Goal: Task Accomplishment & Management: Complete application form

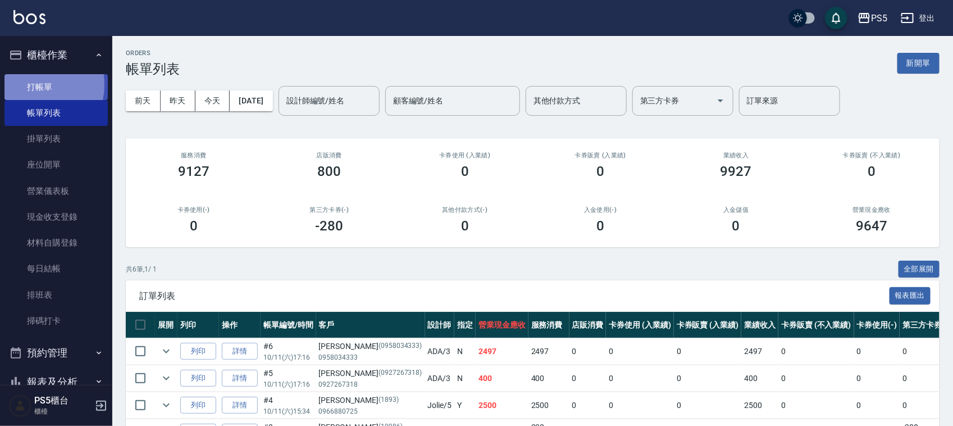
click at [31, 84] on link "打帳單" at bounding box center [55, 87] width 103 height 26
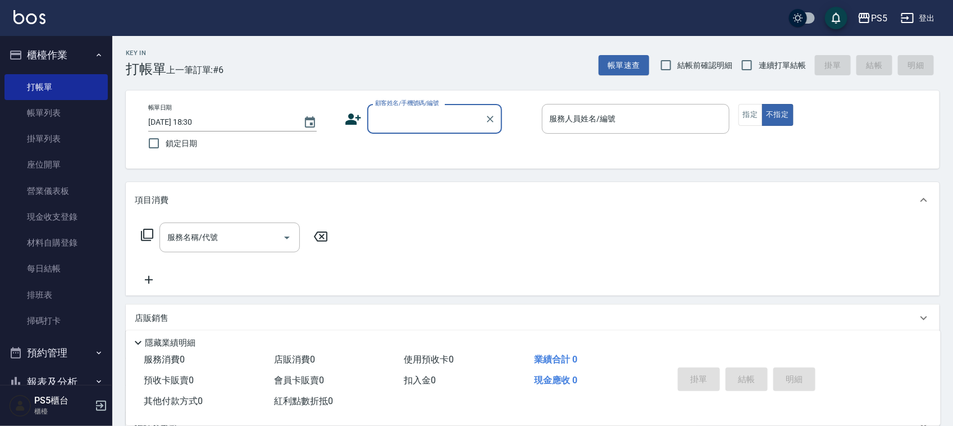
click at [421, 109] on input "顧客姓名/手機號碼/編號" at bounding box center [426, 119] width 108 height 20
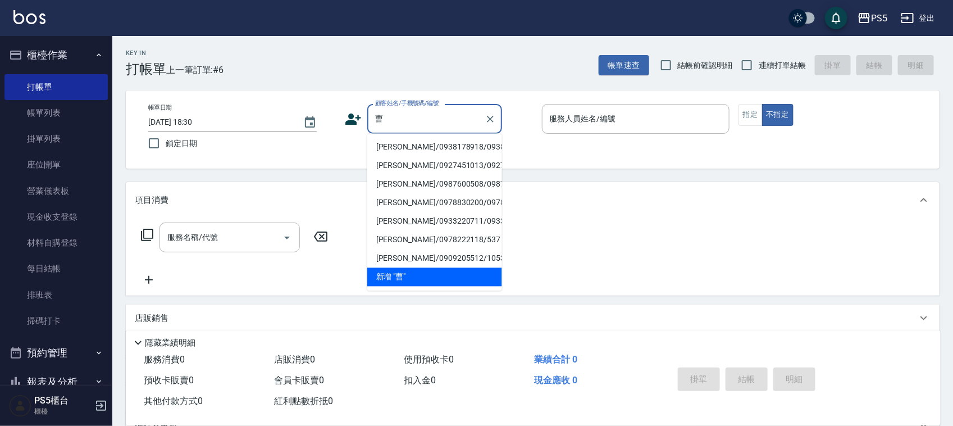
click at [411, 150] on li "[PERSON_NAME]/0938178918/0938178918" at bounding box center [434, 147] width 135 height 19
type input "[PERSON_NAME]/0938178918/0938178918"
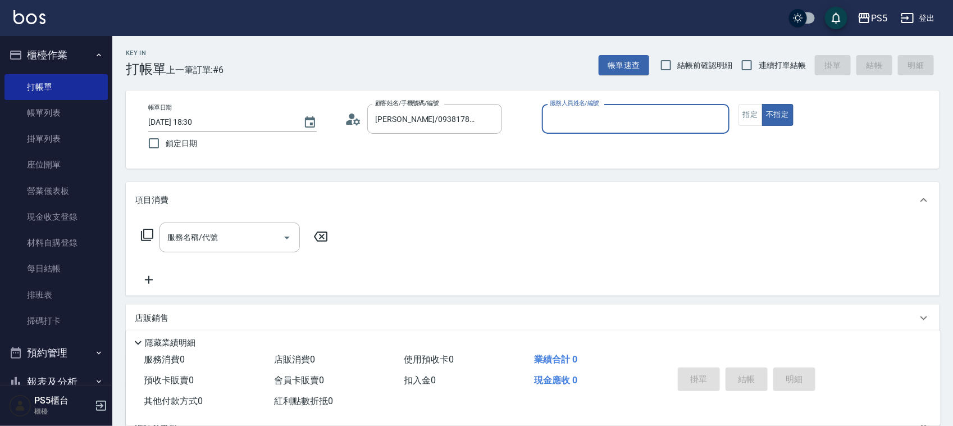
type input "Jolie-5"
click at [352, 121] on icon at bounding box center [353, 119] width 17 height 17
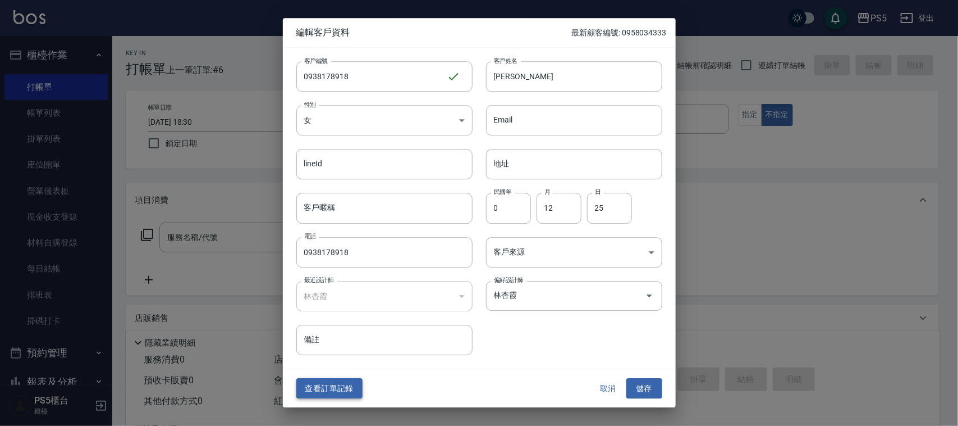
click at [330, 396] on button "查看訂單記錄" at bounding box center [329, 388] width 66 height 21
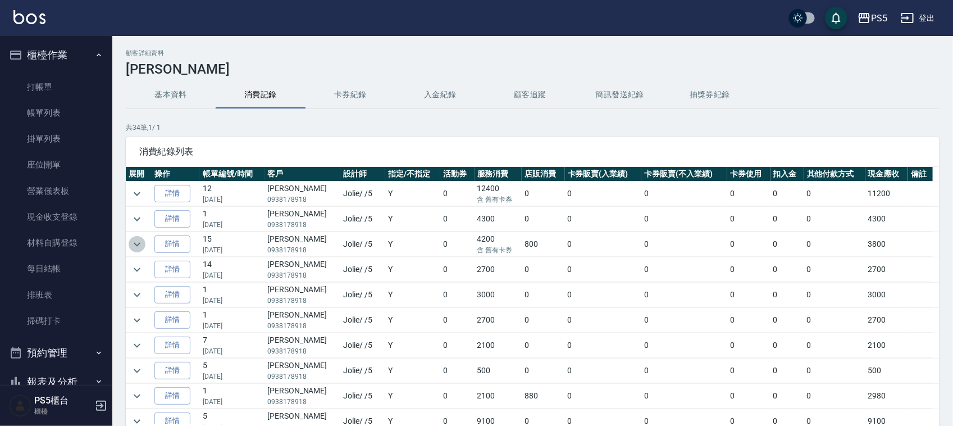
click at [136, 244] on icon "expand row" at bounding box center [136, 243] width 13 height 13
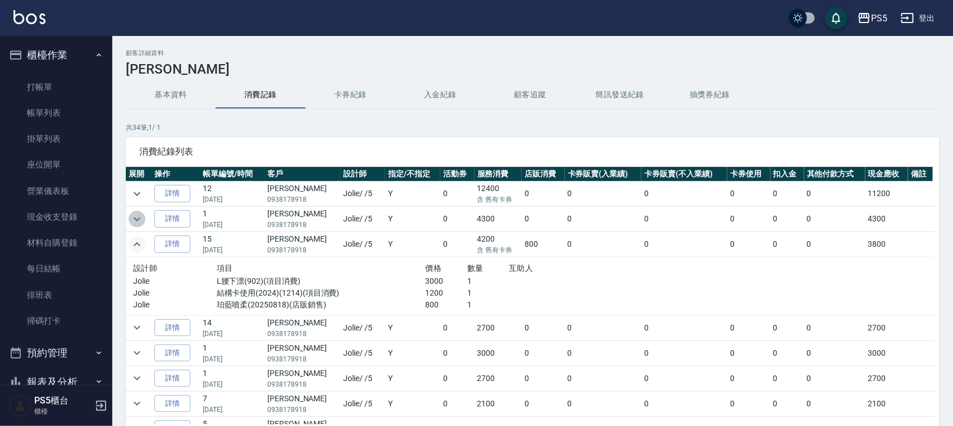
click at [132, 219] on icon "expand row" at bounding box center [136, 218] width 13 height 13
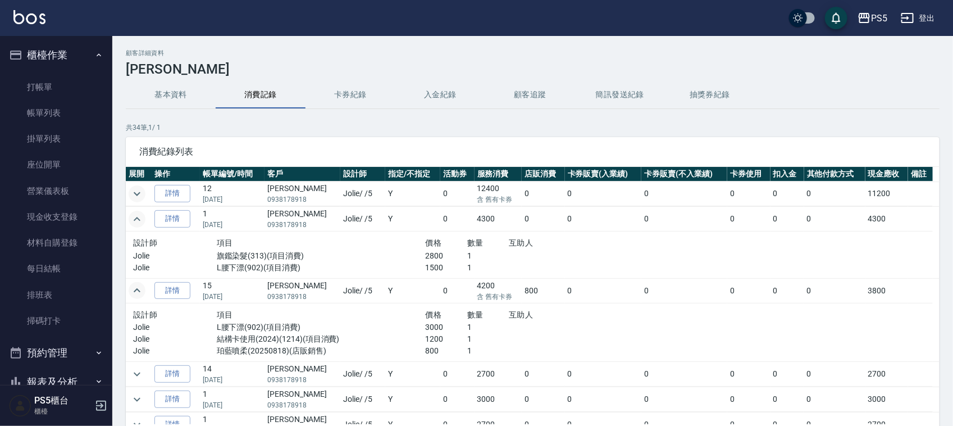
click at [139, 191] on icon "expand row" at bounding box center [136, 193] width 13 height 13
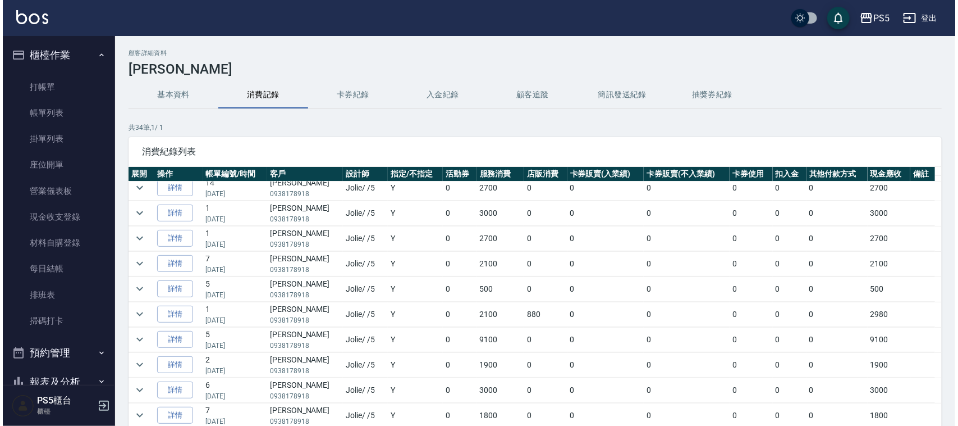
scroll to position [281, 0]
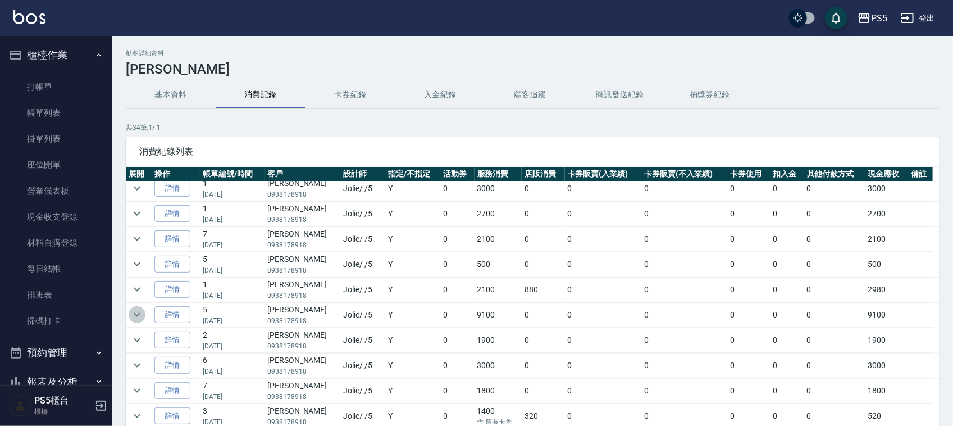
click at [131, 317] on icon "expand row" at bounding box center [136, 314] width 13 height 13
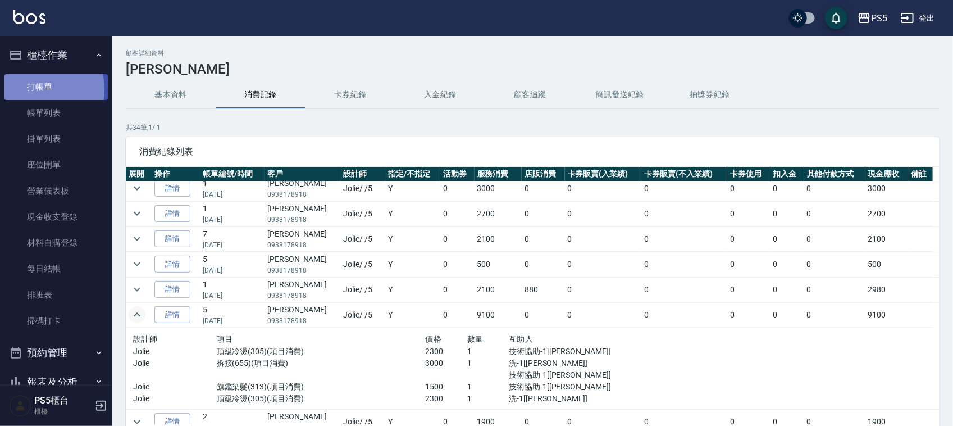
click at [24, 89] on link "打帳單" at bounding box center [55, 87] width 103 height 26
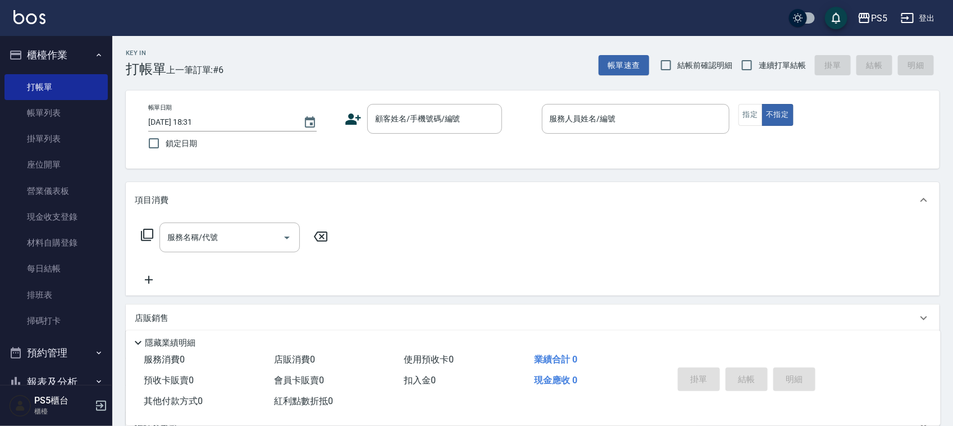
click at [355, 116] on icon at bounding box center [353, 119] width 17 height 17
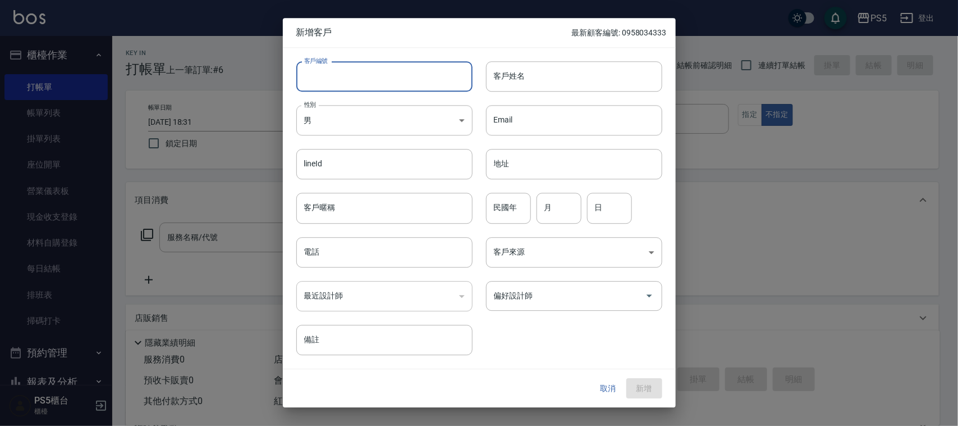
click at [322, 74] on input "客戶編號" at bounding box center [384, 76] width 176 height 30
type input "0912093510"
click at [340, 259] on input "電話" at bounding box center [384, 252] width 176 height 30
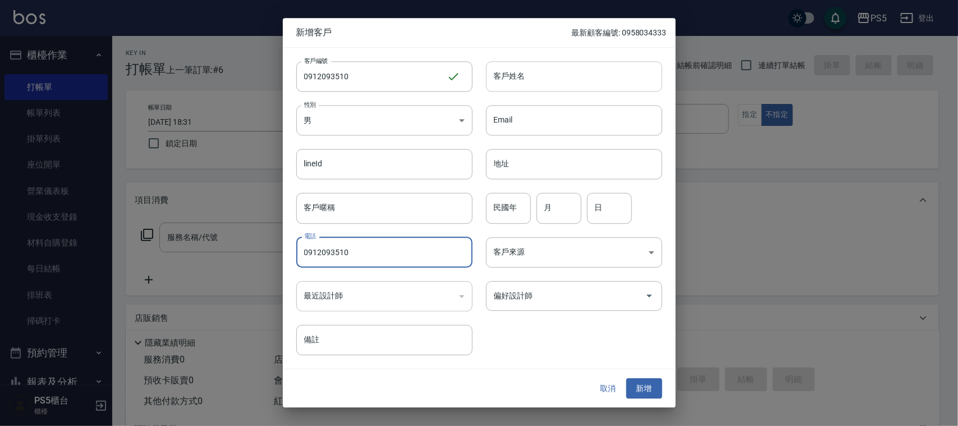
type input "0912093510"
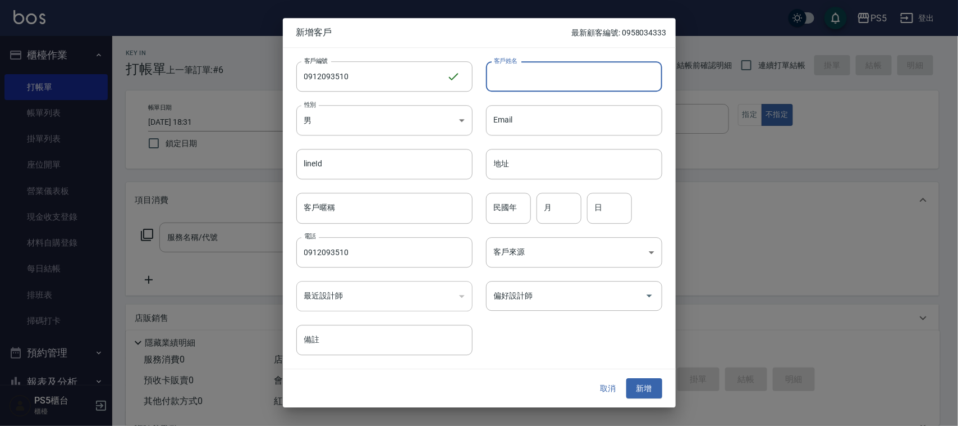
click at [520, 80] on input "客戶姓名" at bounding box center [574, 76] width 176 height 30
type input "[PERSON_NAME]"
click at [503, 209] on input "民國年" at bounding box center [508, 208] width 45 height 30
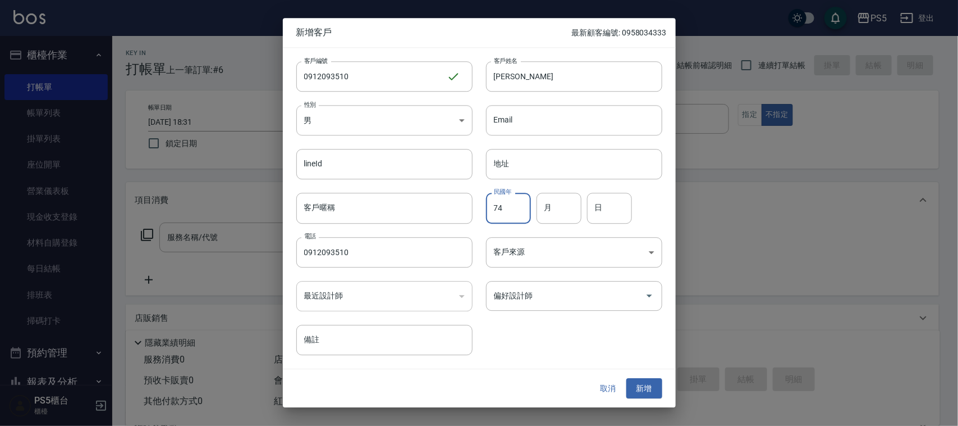
type input "74"
type input "4"
type input "11"
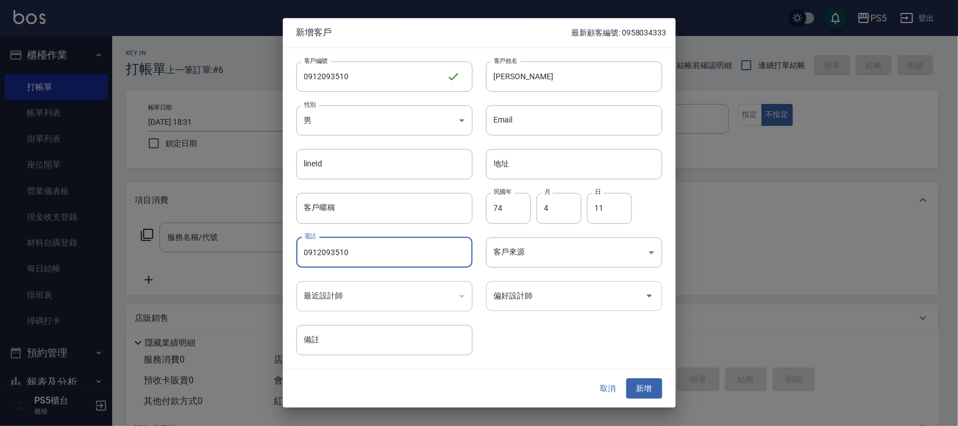
click at [585, 295] on input "偏好設計師" at bounding box center [565, 296] width 149 height 20
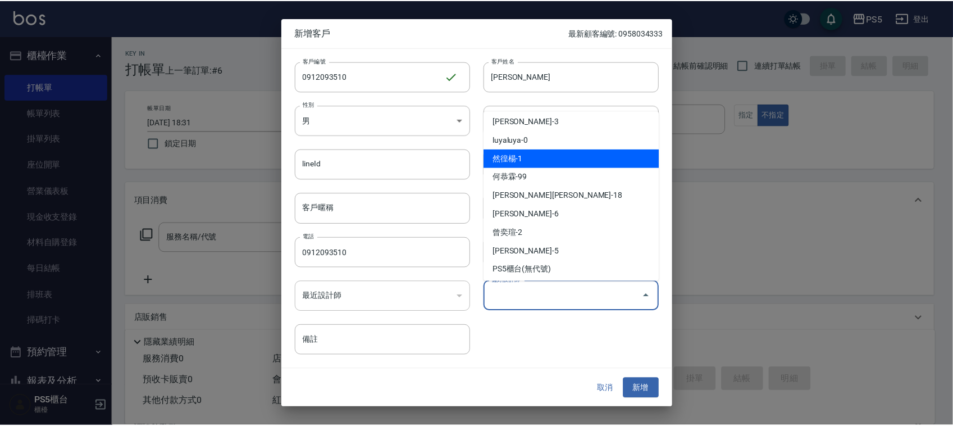
scroll to position [79, 0]
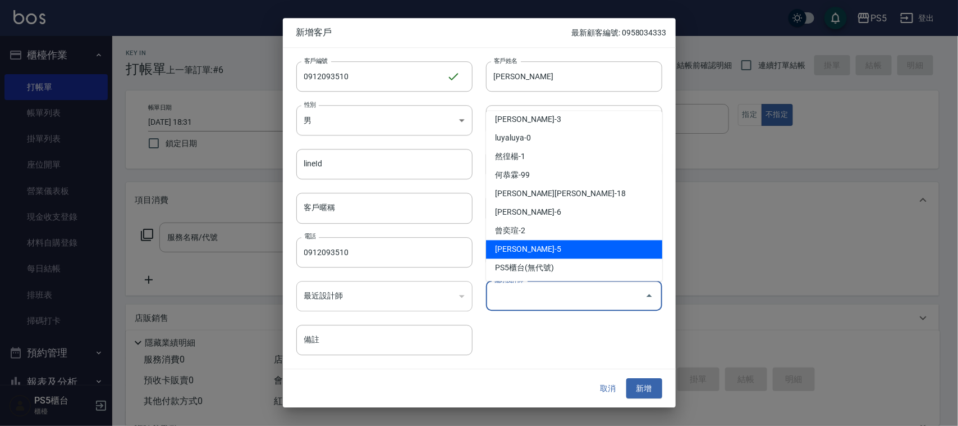
click at [548, 251] on li "[PERSON_NAME]-5" at bounding box center [574, 249] width 176 height 19
type input "林杏霞"
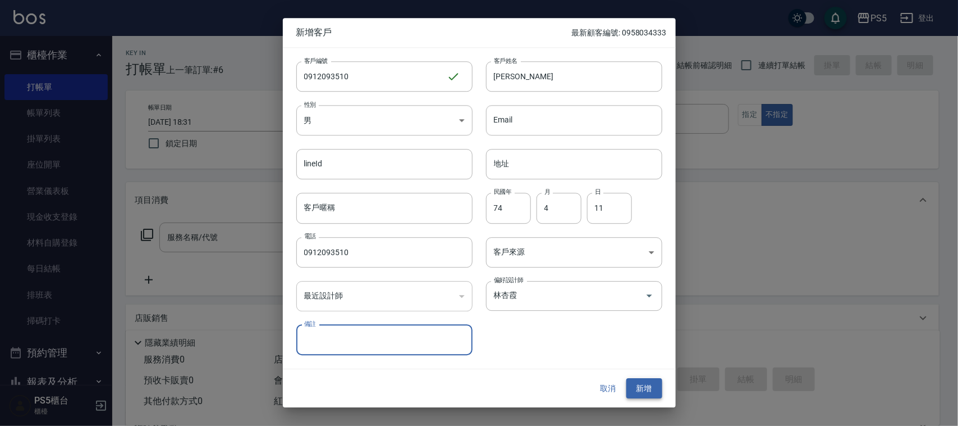
click at [652, 381] on button "新增" at bounding box center [644, 388] width 36 height 21
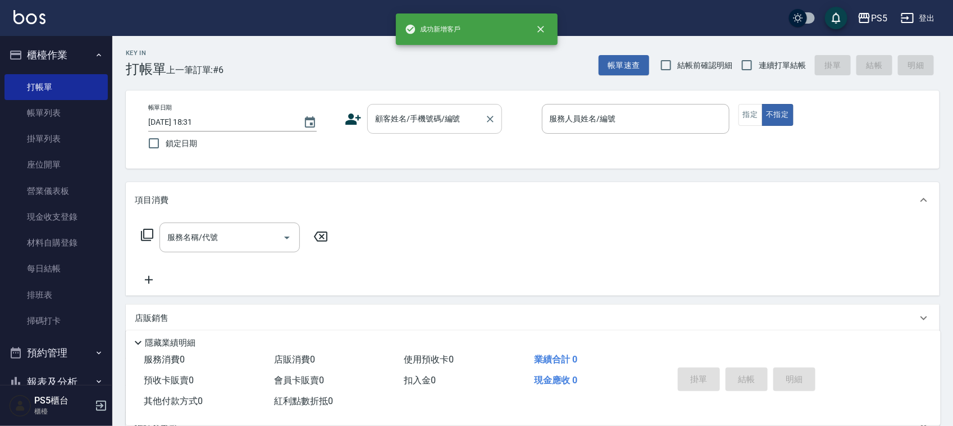
click at [422, 115] on input "顧客姓名/手機號碼/編號" at bounding box center [426, 119] width 108 height 20
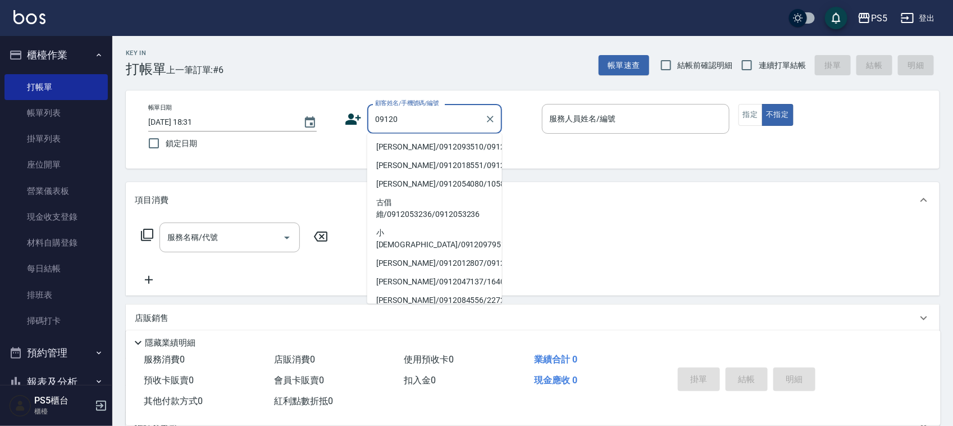
click at [392, 156] on li "[PERSON_NAME]/0912093510/0912093510" at bounding box center [434, 147] width 135 height 19
type input "[PERSON_NAME]/0912093510/0912093510"
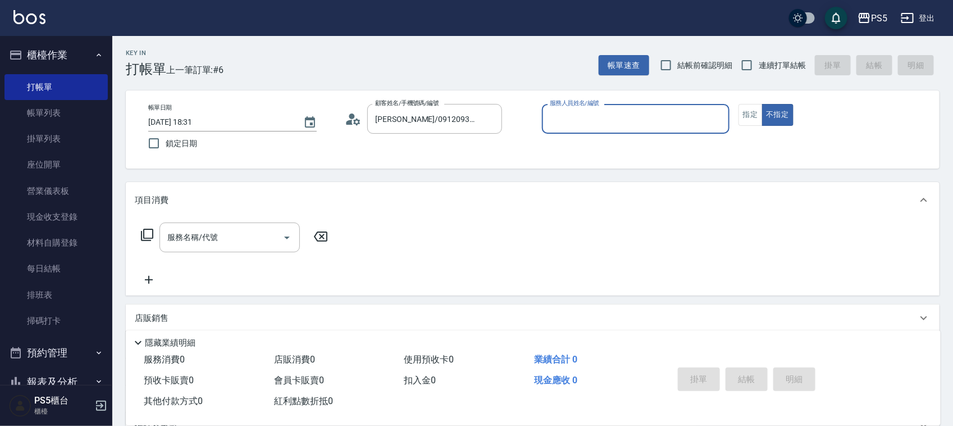
type input "Jolie-5"
click at [745, 118] on button "指定" at bounding box center [750, 115] width 24 height 22
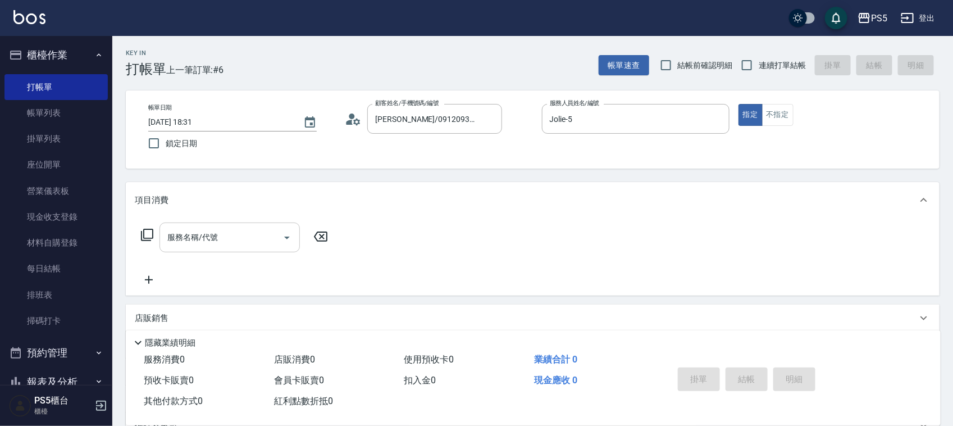
click at [222, 234] on input "服務名稱/代號" at bounding box center [220, 237] width 113 height 20
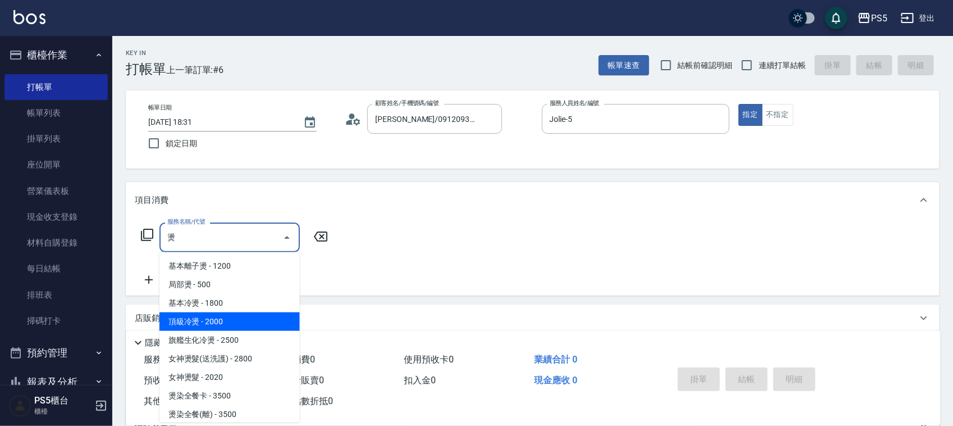
click at [188, 322] on span "頂級冷燙 - 2000" at bounding box center [229, 321] width 140 height 19
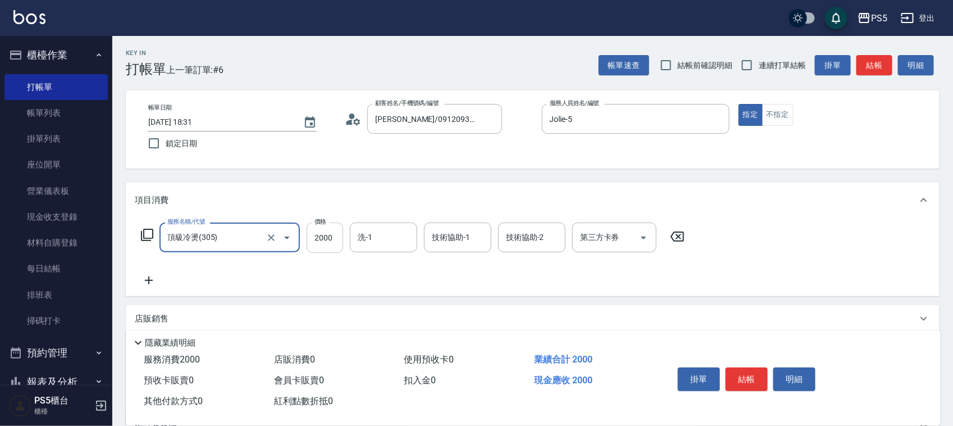
type input "頂級冷燙(305)"
click at [320, 242] on input "2000" at bounding box center [325, 237] width 36 height 30
type input "2300"
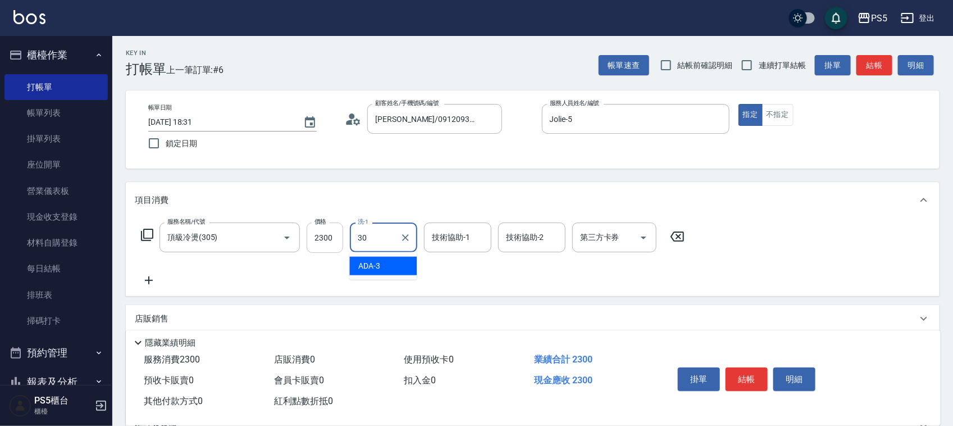
type input "咚咚-30"
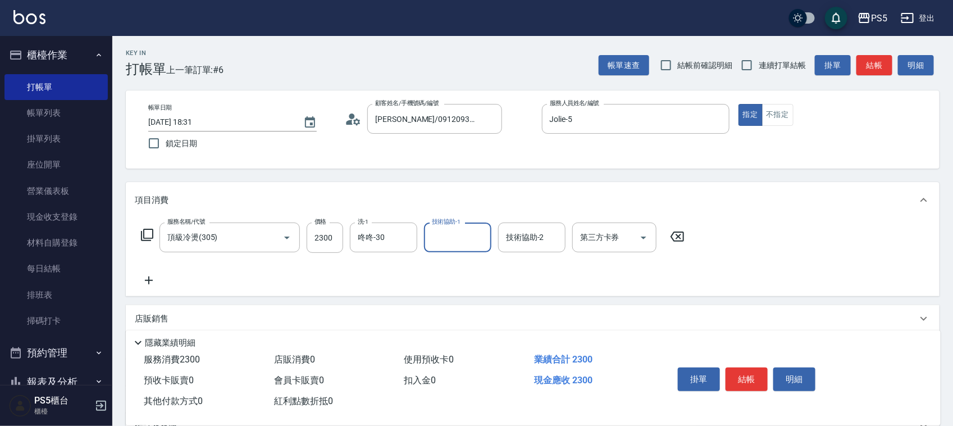
click at [144, 278] on icon at bounding box center [149, 279] width 28 height 13
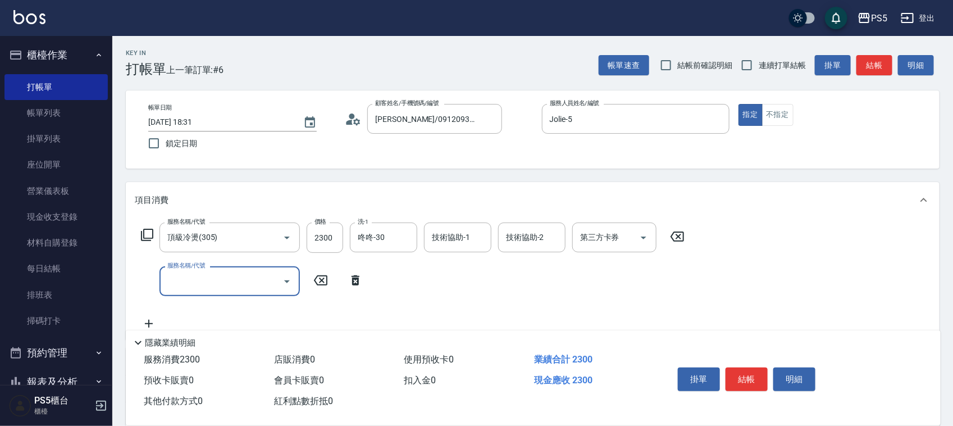
click at [176, 276] on input "服務名稱/代號" at bounding box center [220, 281] width 113 height 20
type input "A級洗剪600(205)"
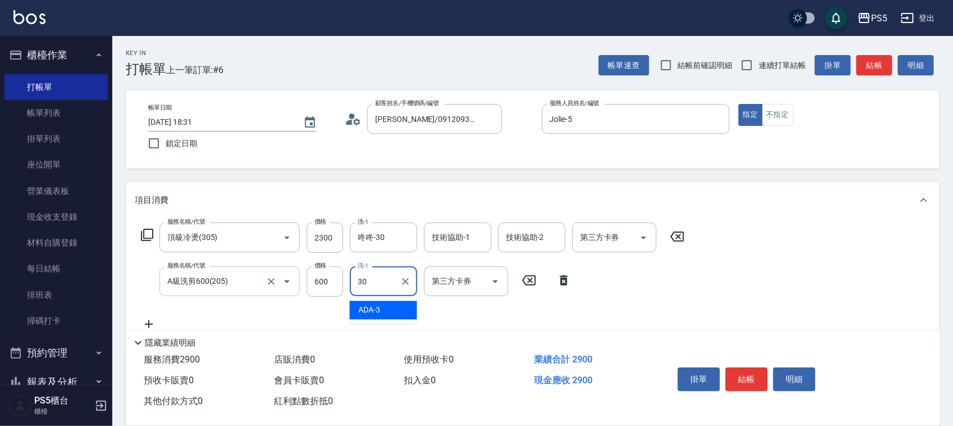
type input "咚咚-30"
click at [752, 372] on button "結帳" at bounding box center [746, 379] width 42 height 24
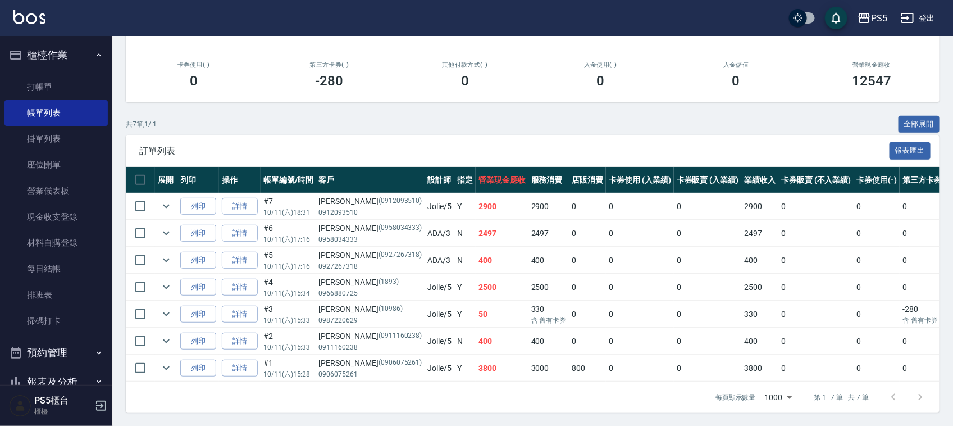
scroll to position [157, 0]
click at [48, 87] on link "打帳單" at bounding box center [55, 87] width 103 height 26
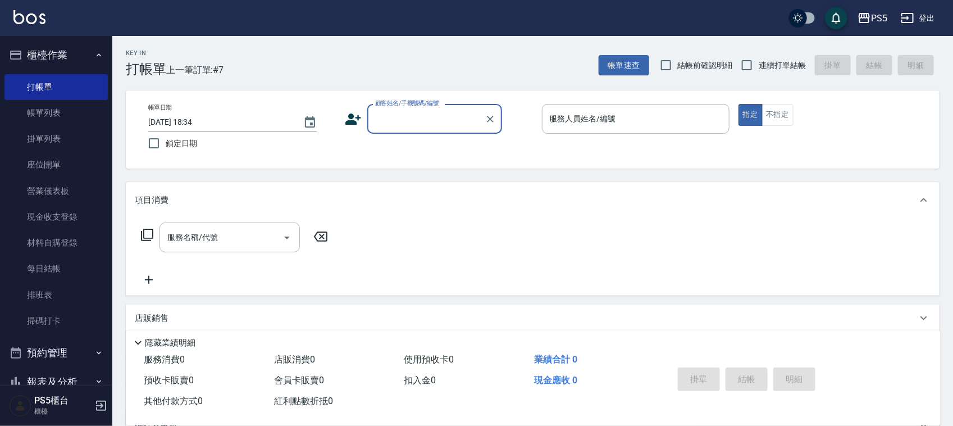
click at [423, 111] on input "顧客姓名/手機號碼/編號" at bounding box center [426, 119] width 108 height 20
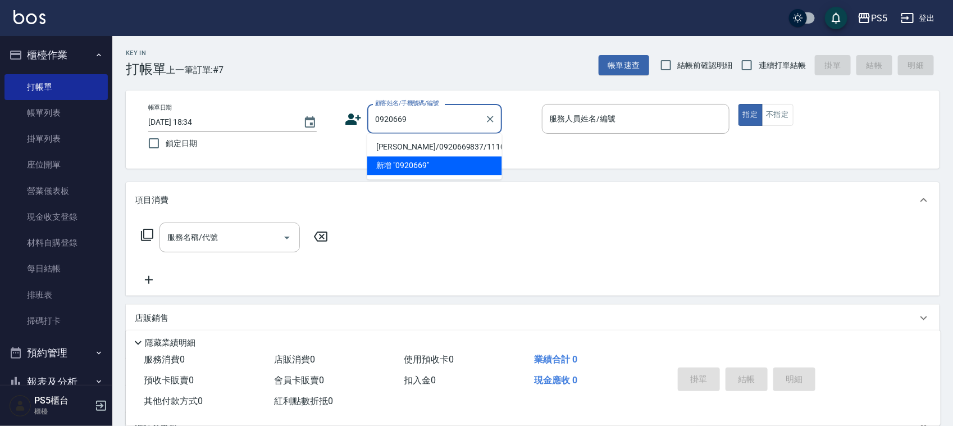
click at [405, 149] on li "[PERSON_NAME]/0920669837/11101" at bounding box center [434, 147] width 135 height 19
type input "[PERSON_NAME]/0920669837/11101"
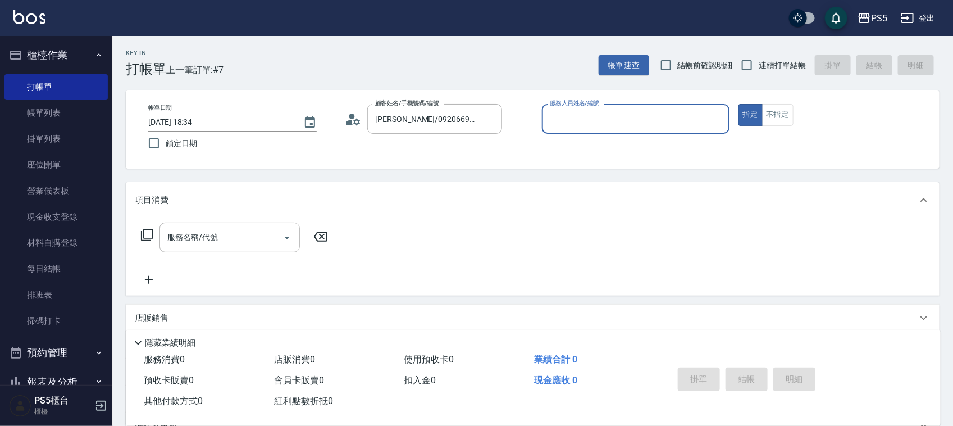
type input "Jolie-5"
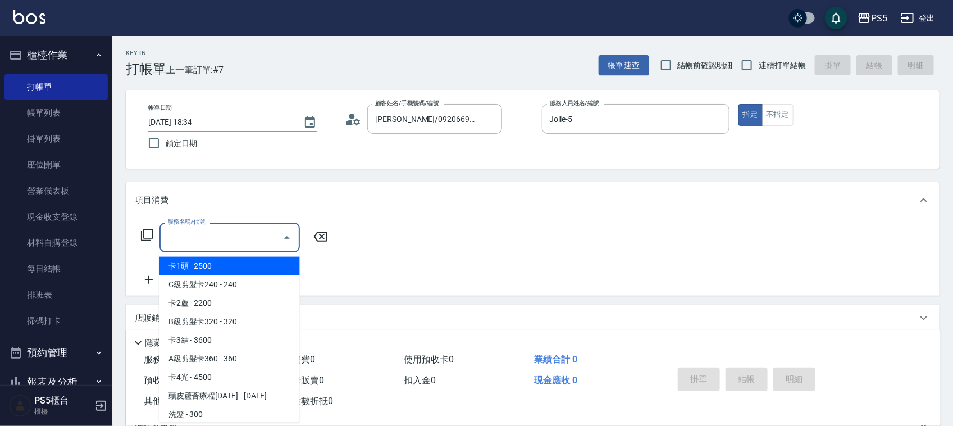
click at [227, 237] on input "服務名稱/代號" at bounding box center [220, 237] width 113 height 20
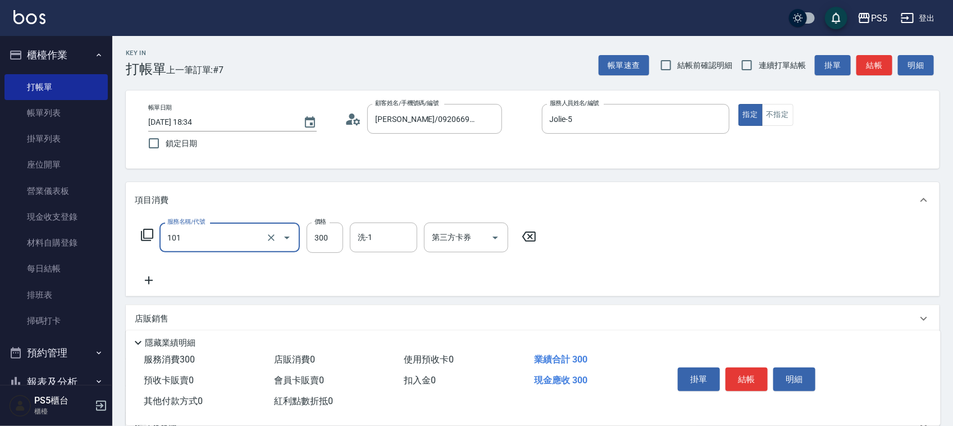
type input "洗髮(101)"
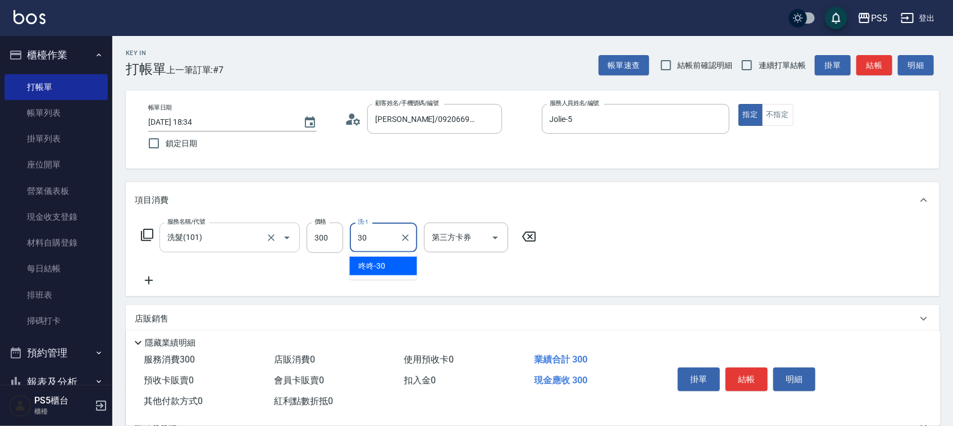
type input "咚咚-30"
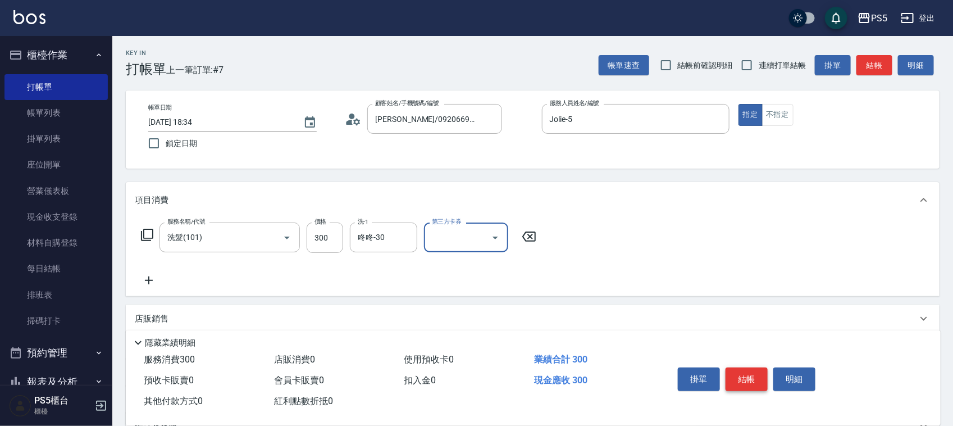
click at [751, 373] on button "結帳" at bounding box center [746, 379] width 42 height 24
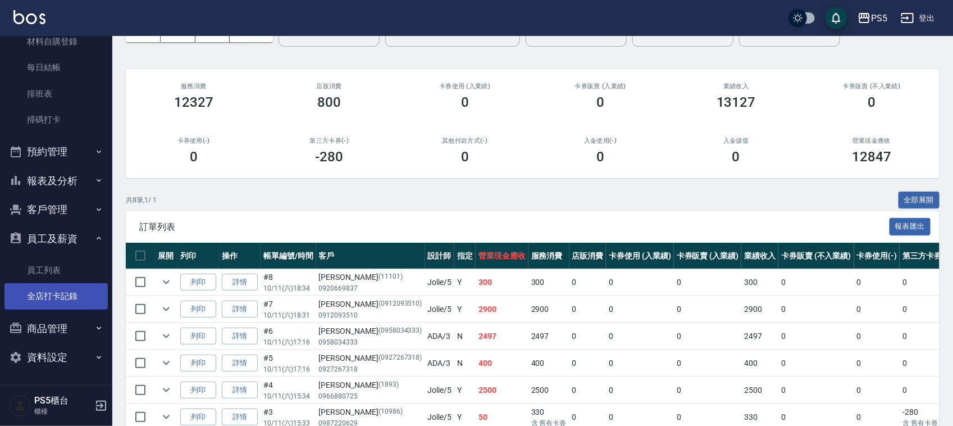
scroll to position [70, 0]
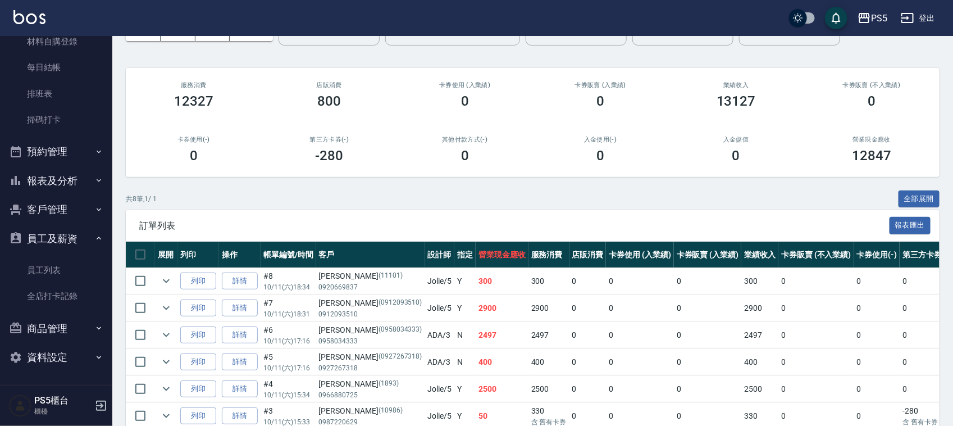
click at [39, 183] on button "報表及分析" at bounding box center [55, 180] width 103 height 29
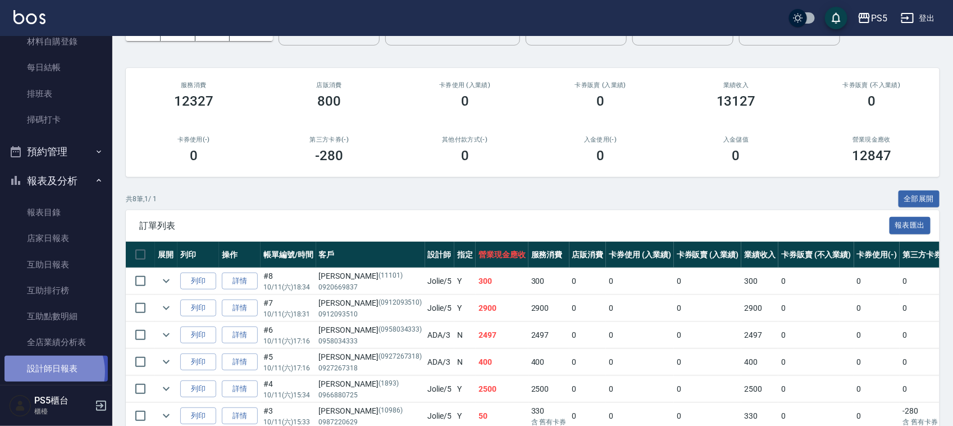
click at [48, 371] on link "設計師日報表" at bounding box center [55, 368] width 103 height 26
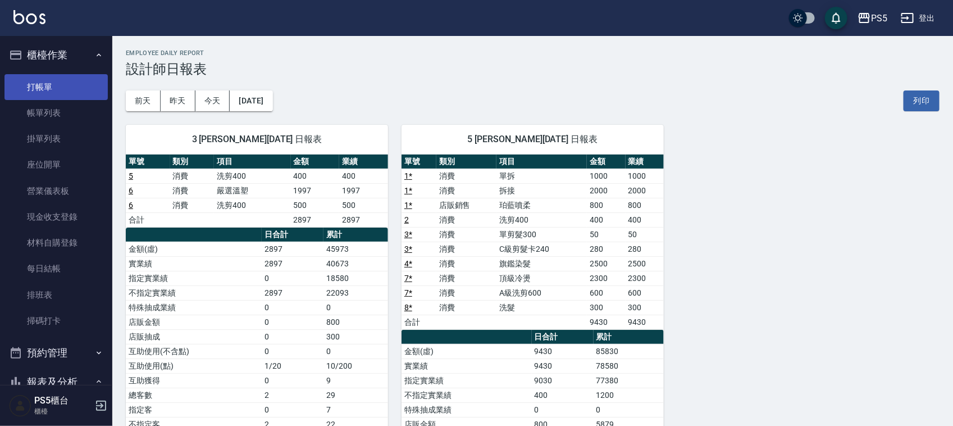
click at [49, 76] on link "打帳單" at bounding box center [55, 87] width 103 height 26
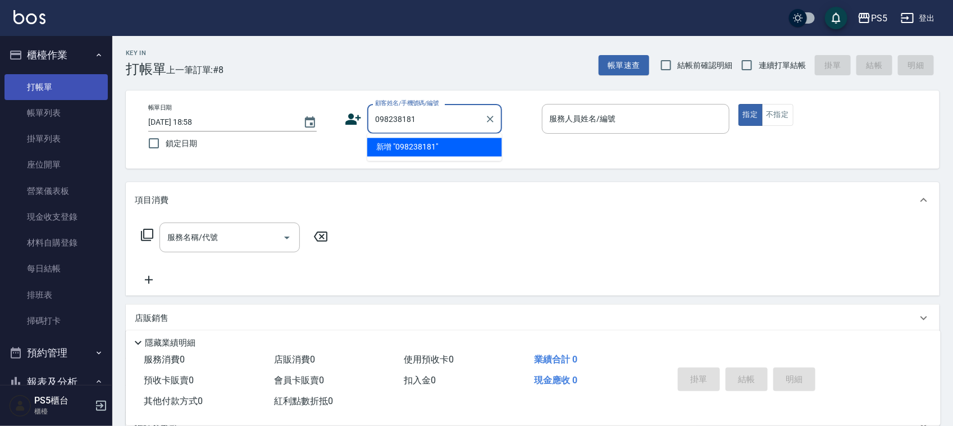
type input "0982381818"
drag, startPoint x: 436, startPoint y: 125, endPoint x: 323, endPoint y: 102, distance: 115.2
click at [323, 102] on div "帳單日期 [DATE] 18:58 鎖定日期 顧客姓名/手機號碼/編號 0982381818 顧客姓名/手機號碼/編號 服務人員姓名/編號 服務人員姓名/編號…" at bounding box center [532, 129] width 813 height 78
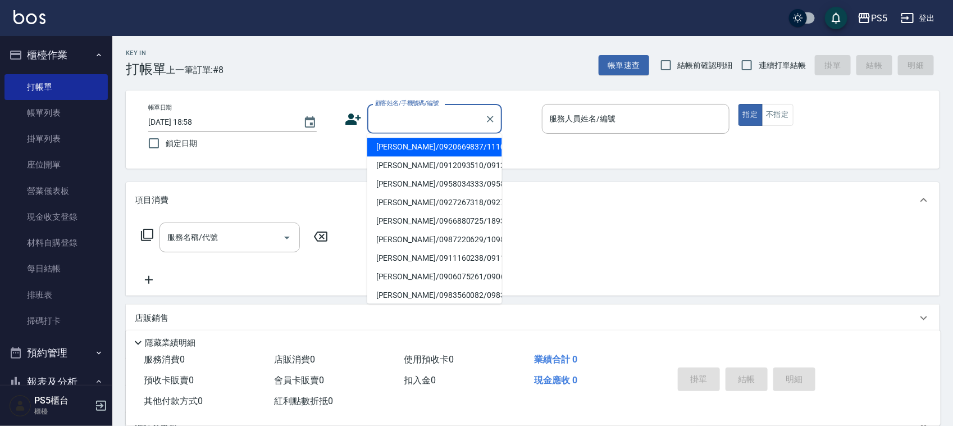
click at [346, 112] on icon at bounding box center [353, 119] width 17 height 17
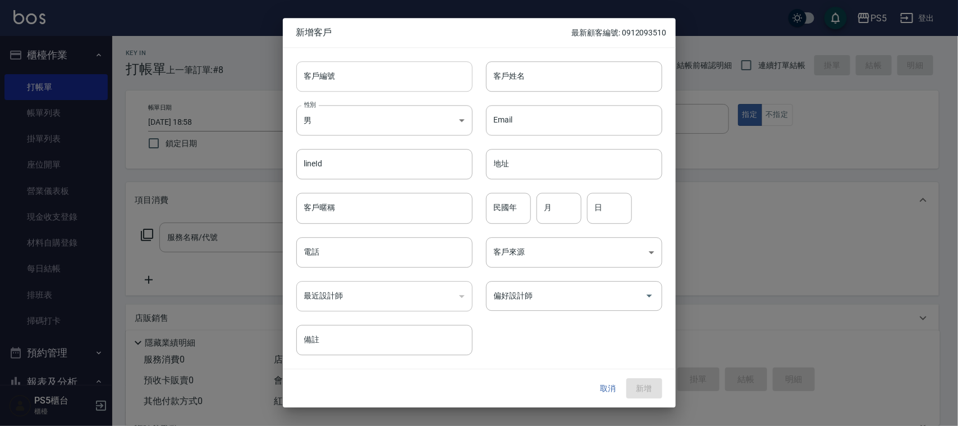
click at [349, 66] on input "客戶編號" at bounding box center [384, 76] width 176 height 30
paste input "0982381818"
type input "0982381818"
click at [332, 255] on input "電話" at bounding box center [384, 252] width 176 height 30
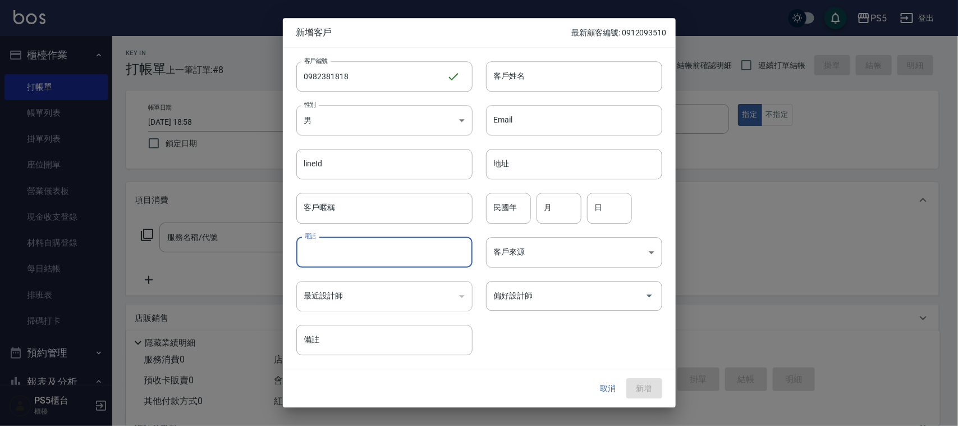
paste input "0982381818"
type input "0982381818"
click at [351, 128] on body "PS5 登出 櫃檯作業 打帳單 帳單列表 掛單列表 座位開單 營業儀表板 現金收支登錄 材料自購登錄 每日結帳 排班表 掃碼打卡 預約管理 預約管理 單日預約…" at bounding box center [479, 273] width 958 height 546
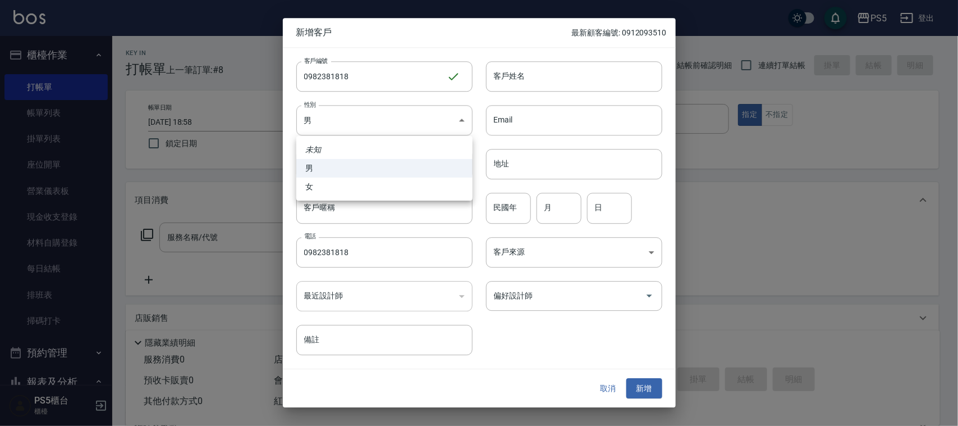
click at [327, 186] on li "女" at bounding box center [384, 186] width 176 height 19
type input "[DEMOGRAPHIC_DATA]"
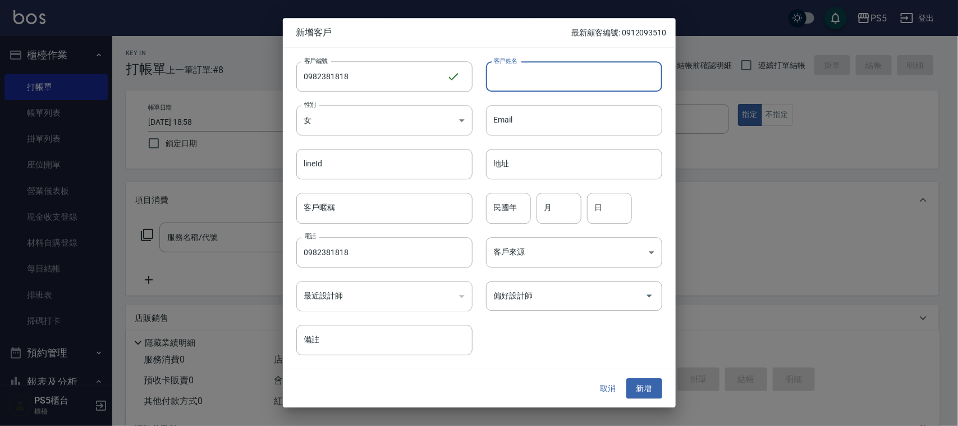
click at [507, 81] on input "客戶姓名" at bounding box center [574, 76] width 176 height 30
type input "[PERSON_NAME]"
click at [655, 386] on button "新增" at bounding box center [644, 388] width 36 height 21
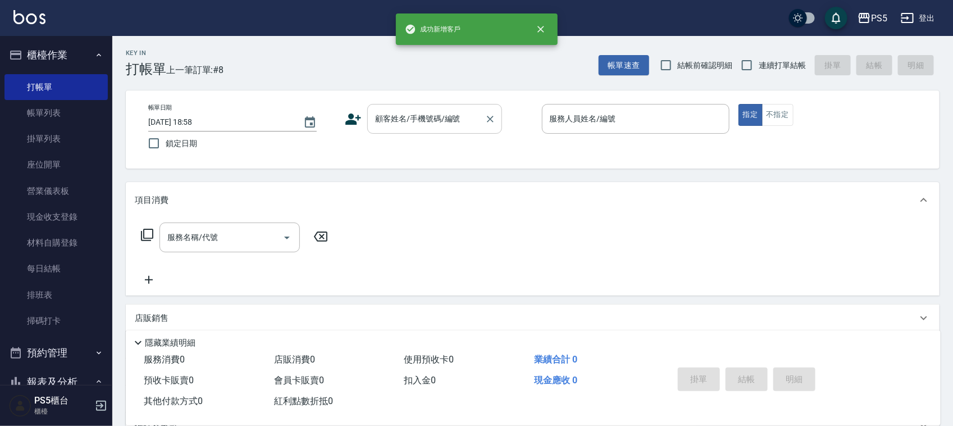
click at [424, 116] on input "顧客姓名/手機號碼/編號" at bounding box center [426, 119] width 108 height 20
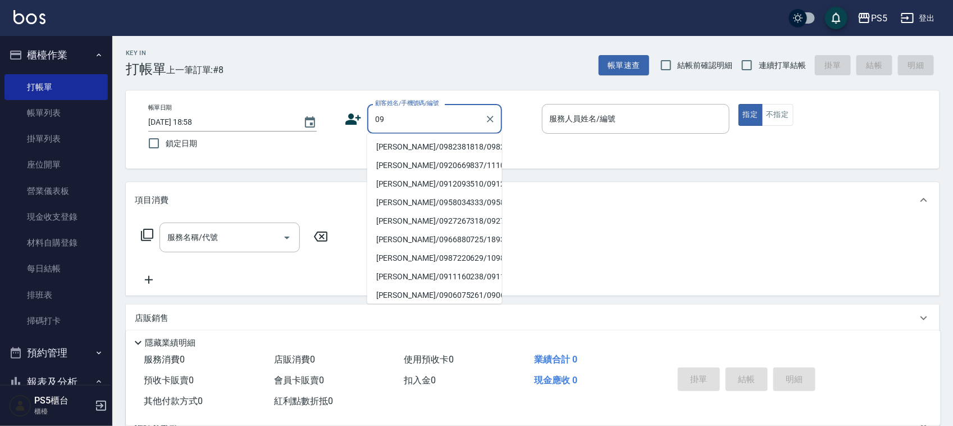
click at [417, 146] on li "[PERSON_NAME]/0982381818/0982381818" at bounding box center [434, 147] width 135 height 19
type input "[PERSON_NAME]/0982381818/0982381818"
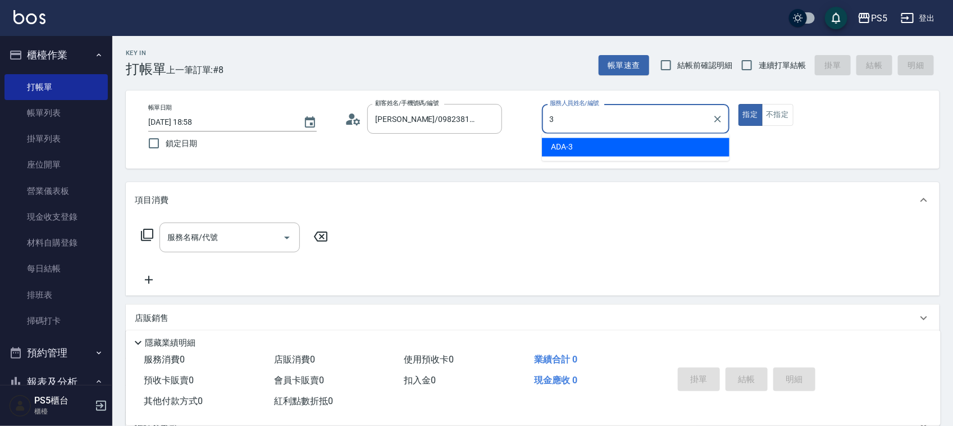
type input "ADA-3"
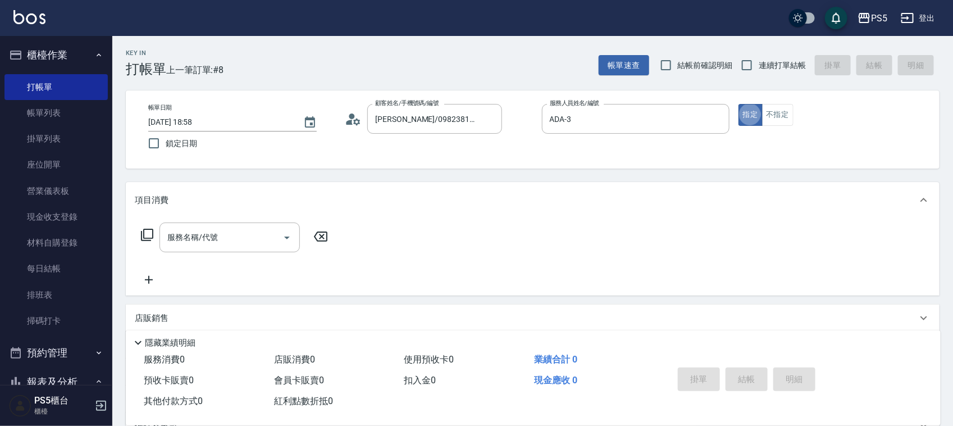
type button "true"
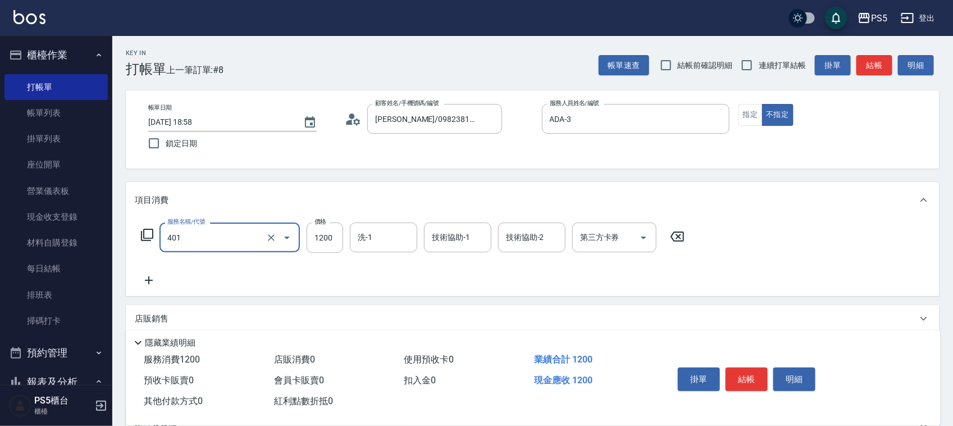
type input "基本染髮(401)"
type input "1799"
